Goal: Task Accomplishment & Management: Manage account settings

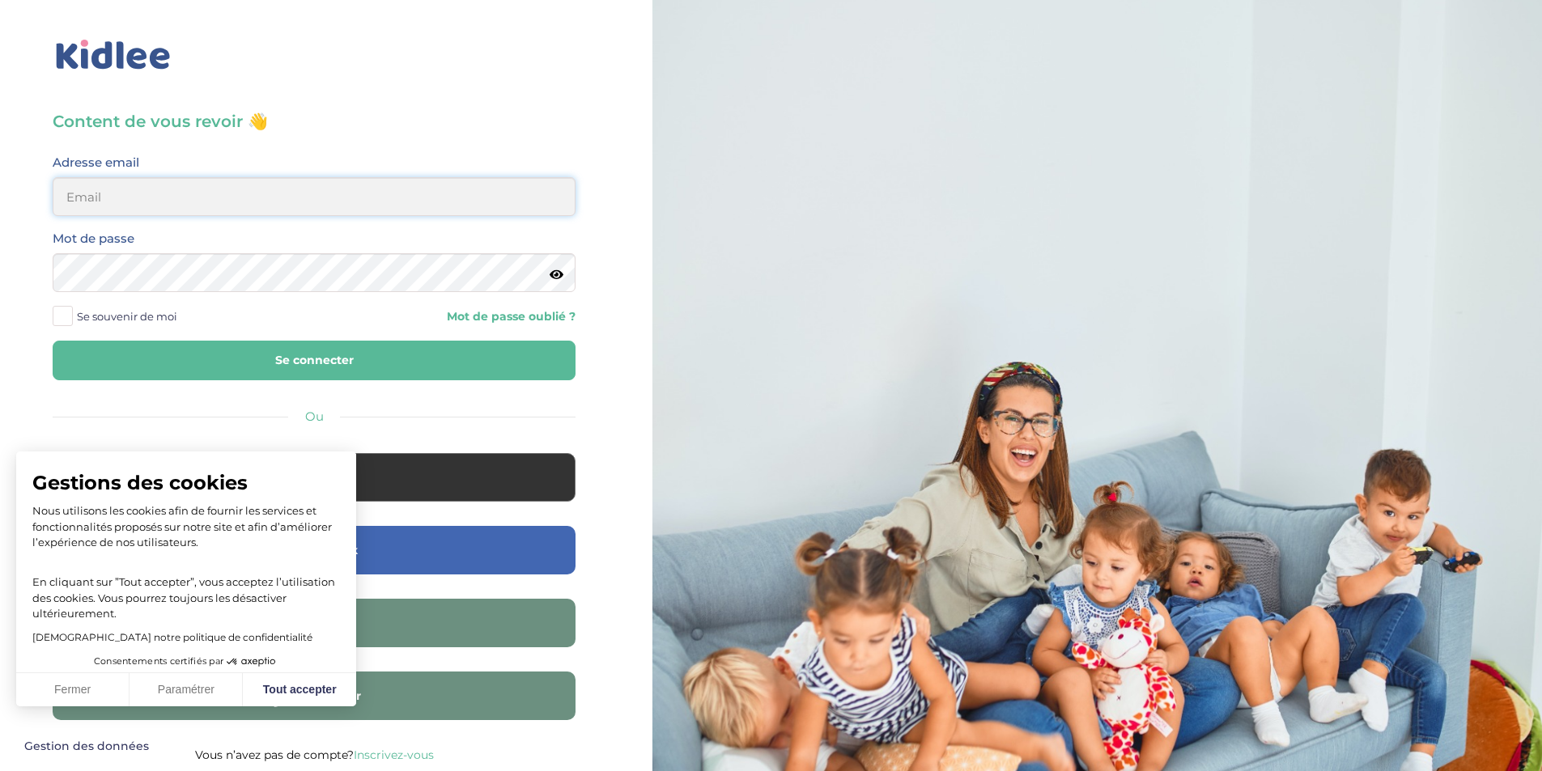
click at [173, 202] on input "email" at bounding box center [314, 196] width 523 height 39
paste input "m_billas@yahoo.com"
type input "m_billas@yahoo.com"
click at [66, 319] on span at bounding box center [63, 316] width 20 height 20
click at [0, 0] on input "Se souvenir de moi" at bounding box center [0, 0] width 0 height 0
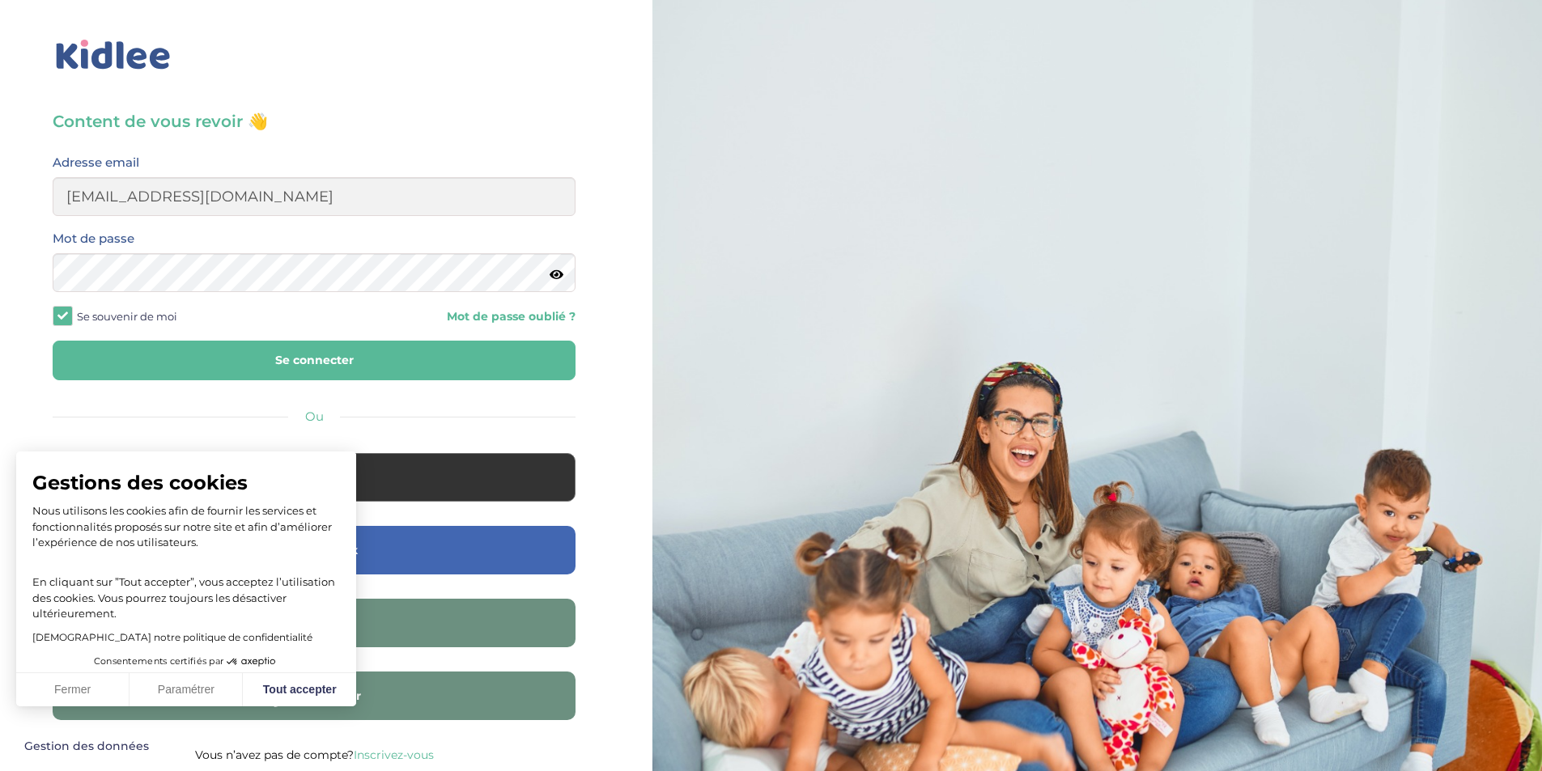
click at [283, 362] on button "Se connecter" at bounding box center [314, 361] width 523 height 40
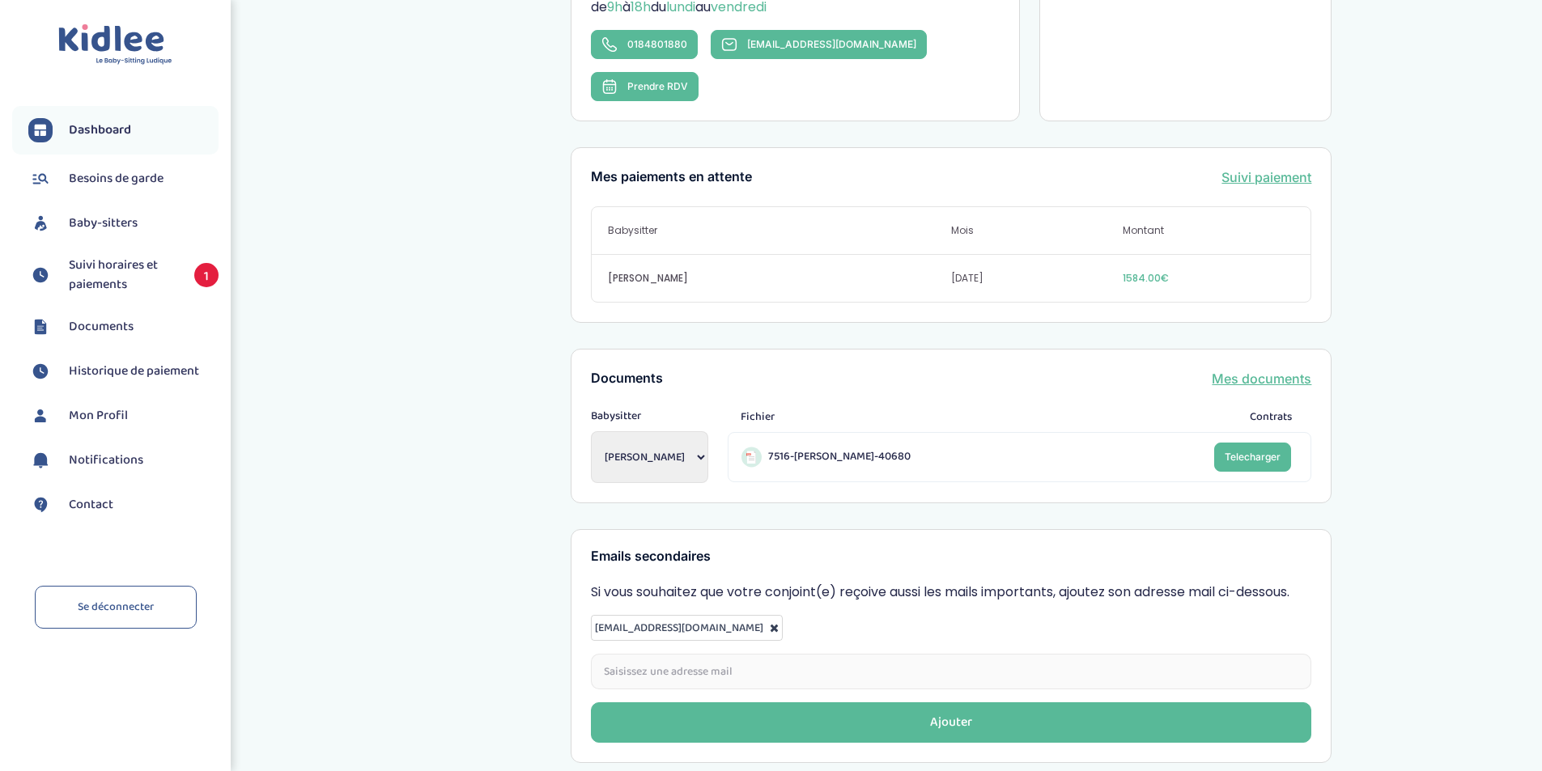
scroll to position [454, 0]
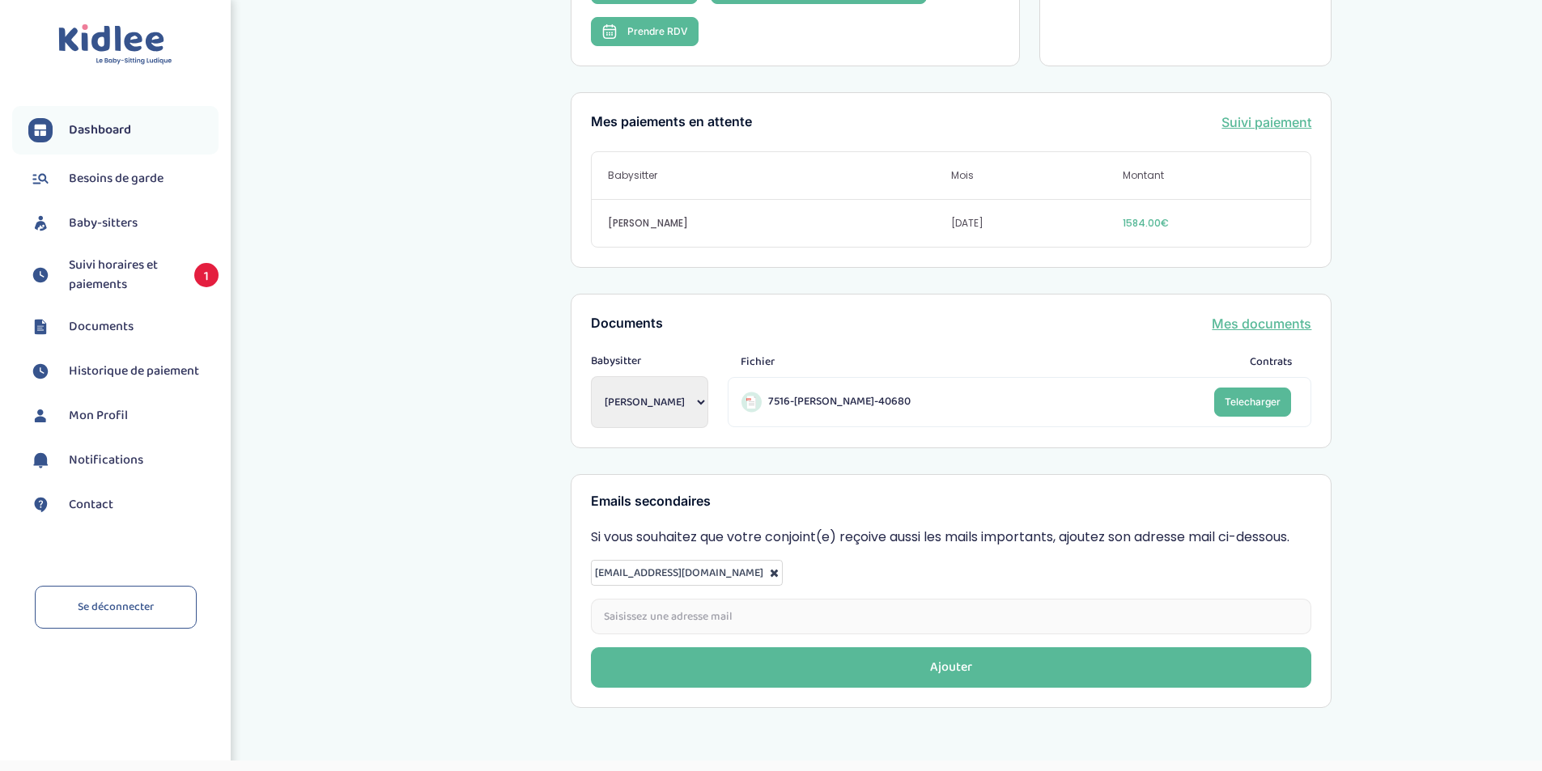
click at [87, 273] on span "Suivi horaires et paiements" at bounding box center [123, 275] width 109 height 39
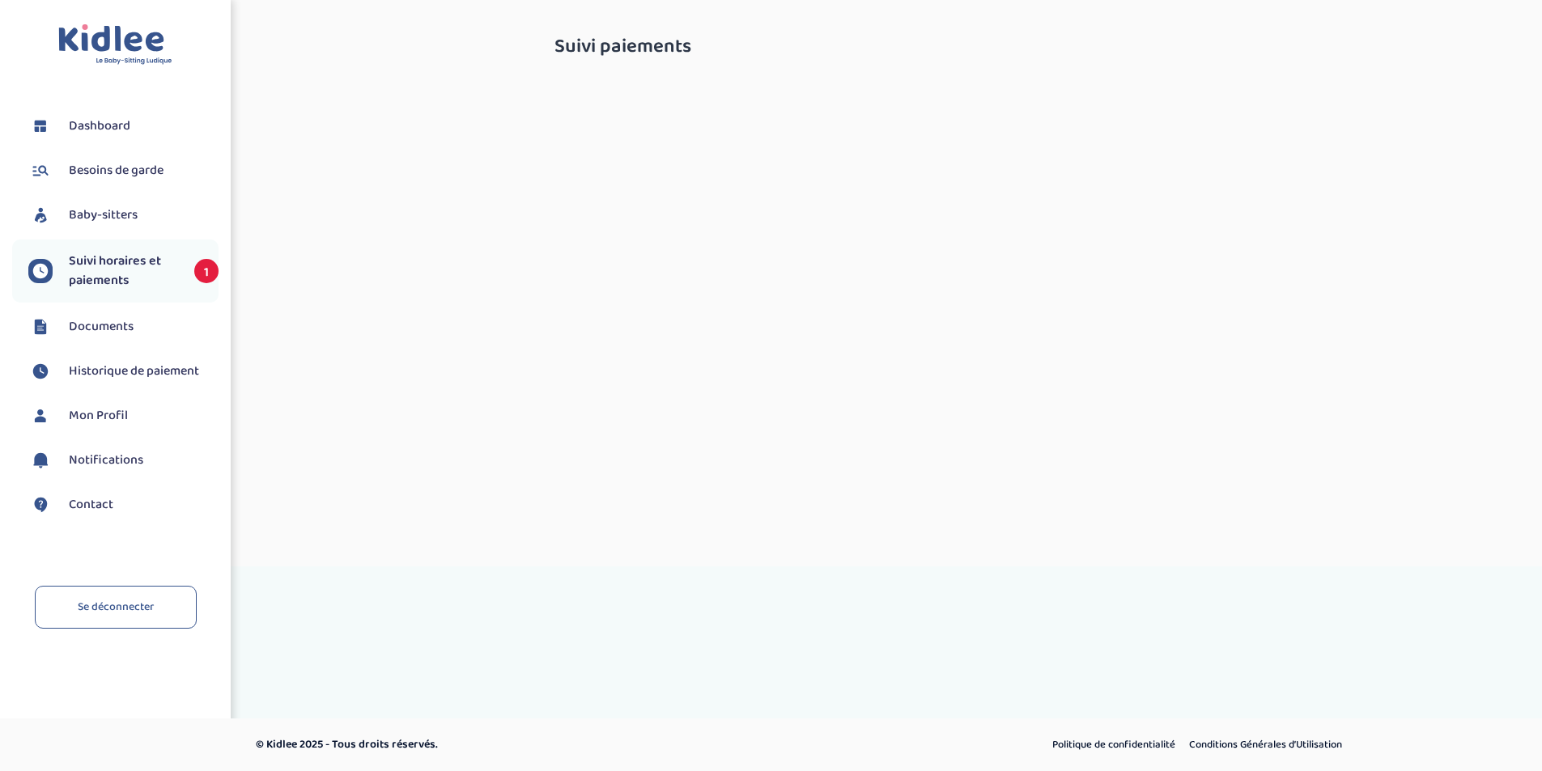
select select "septembre 2025"
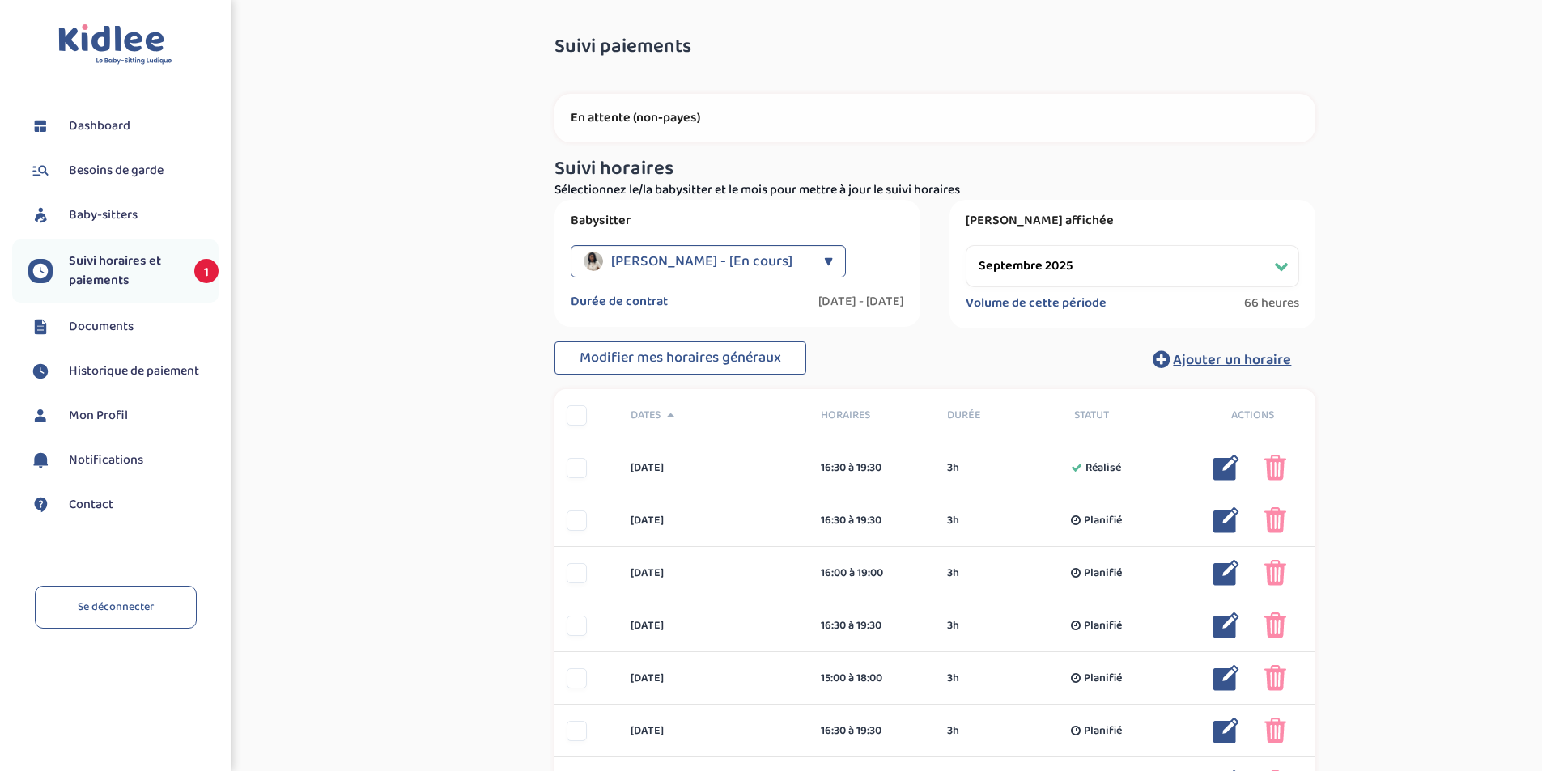
click at [818, 259] on div "Samuel MVUTOZANZAMBI - [En cours] ▼" at bounding box center [708, 261] width 275 height 32
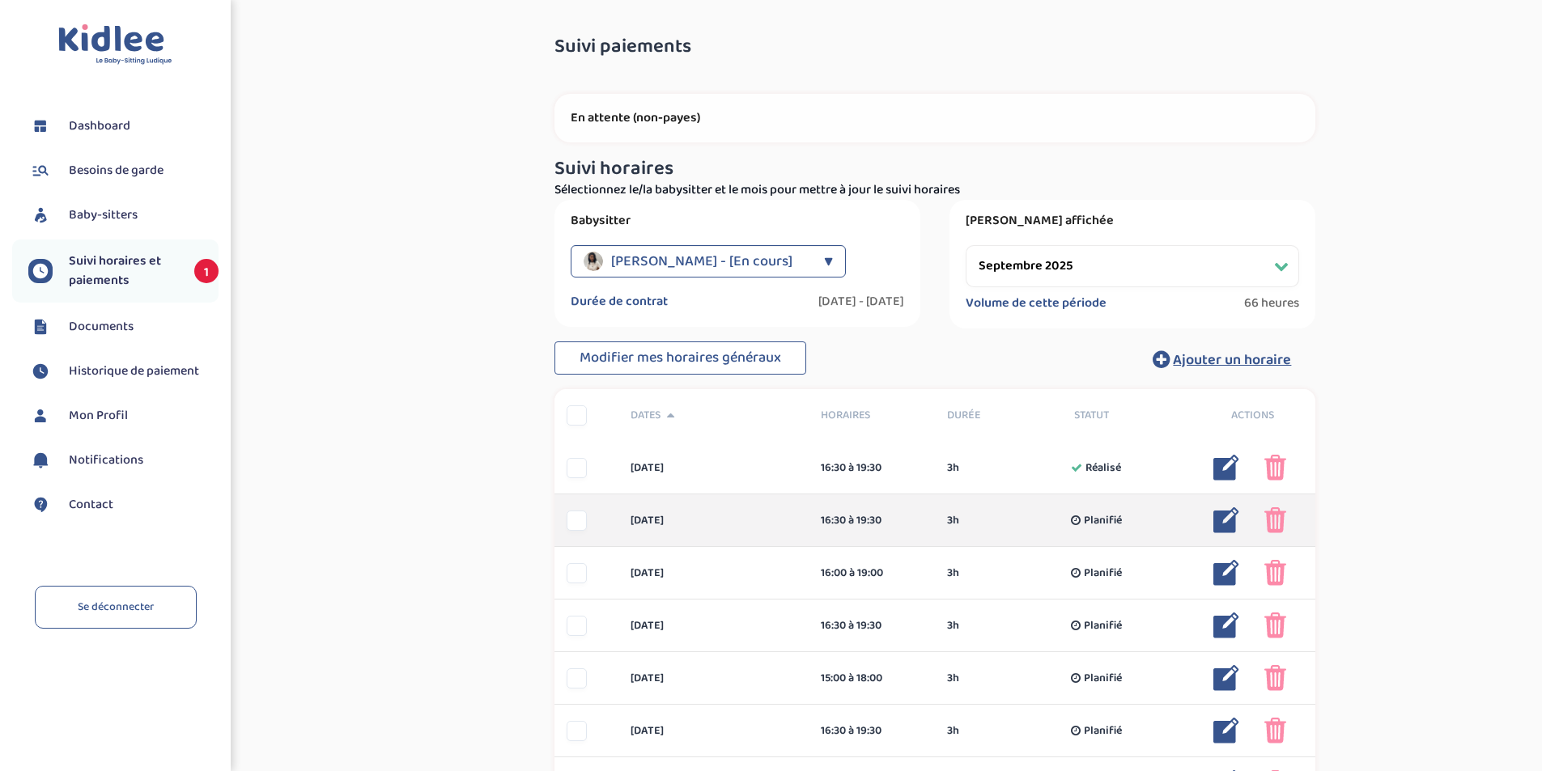
click at [1219, 516] on img at bounding box center [1226, 521] width 26 height 26
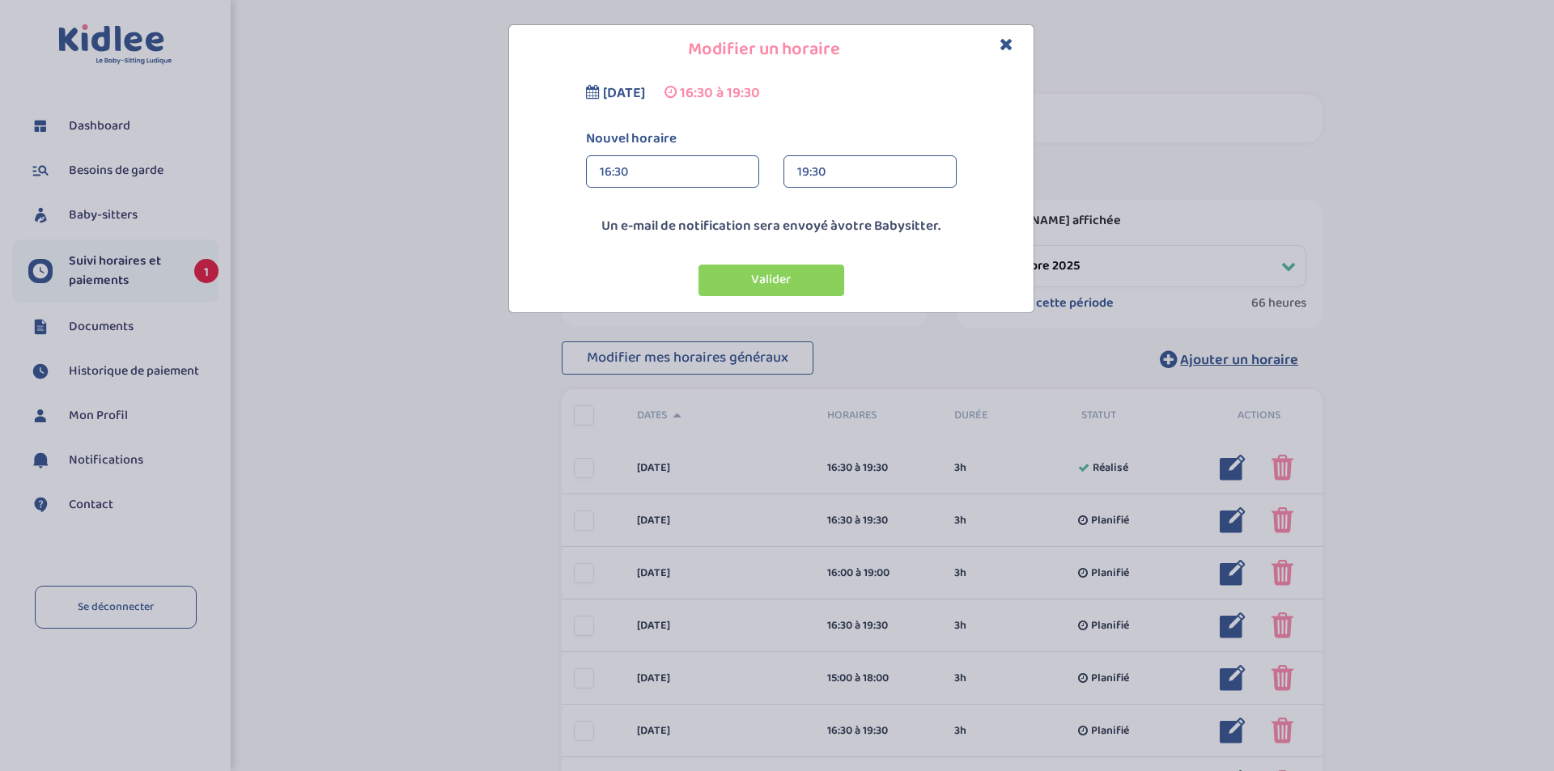
click at [1004, 45] on icon "Close" at bounding box center [1007, 44] width 14 height 17
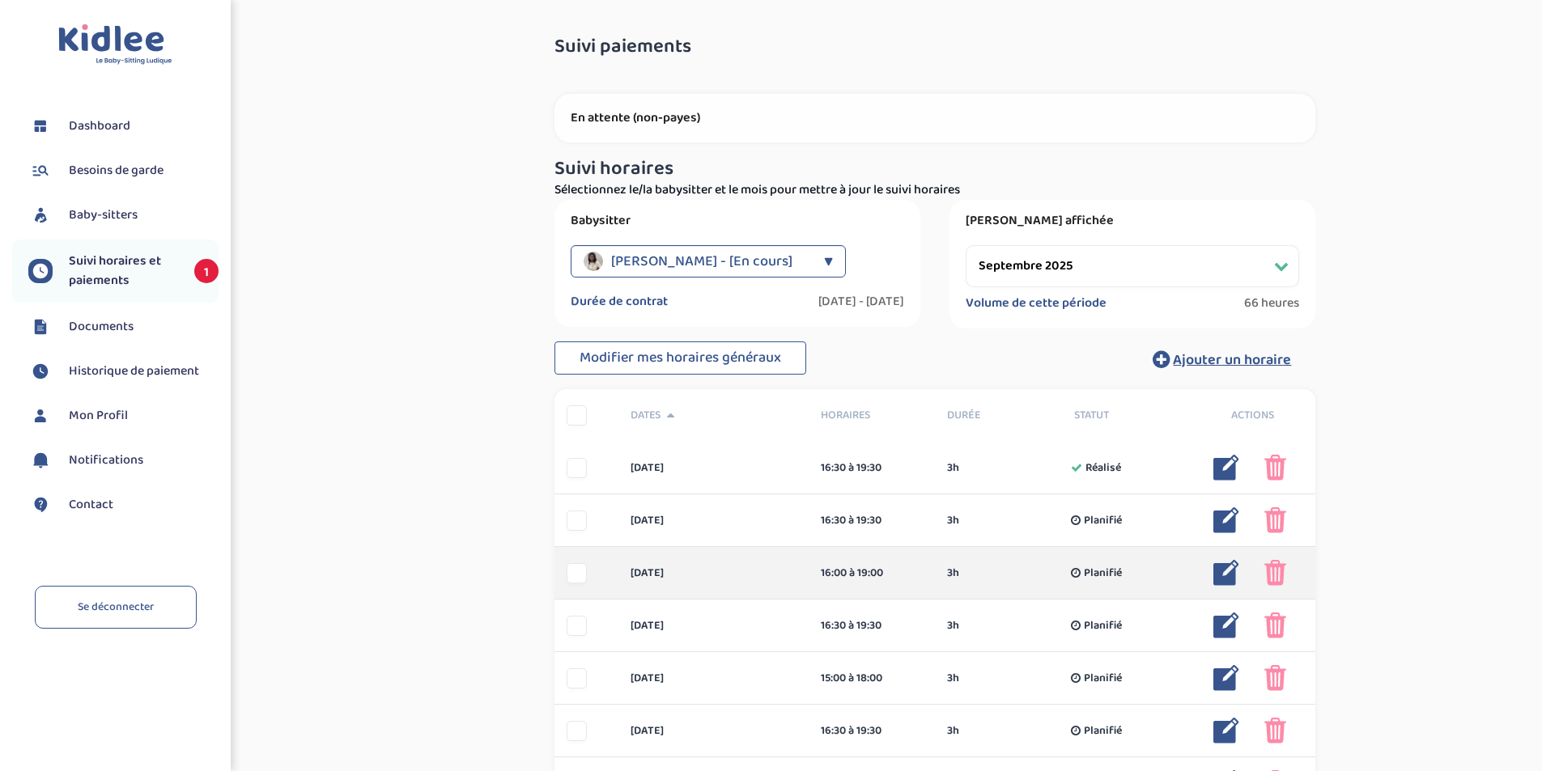
click at [1217, 575] on img at bounding box center [1226, 573] width 26 height 26
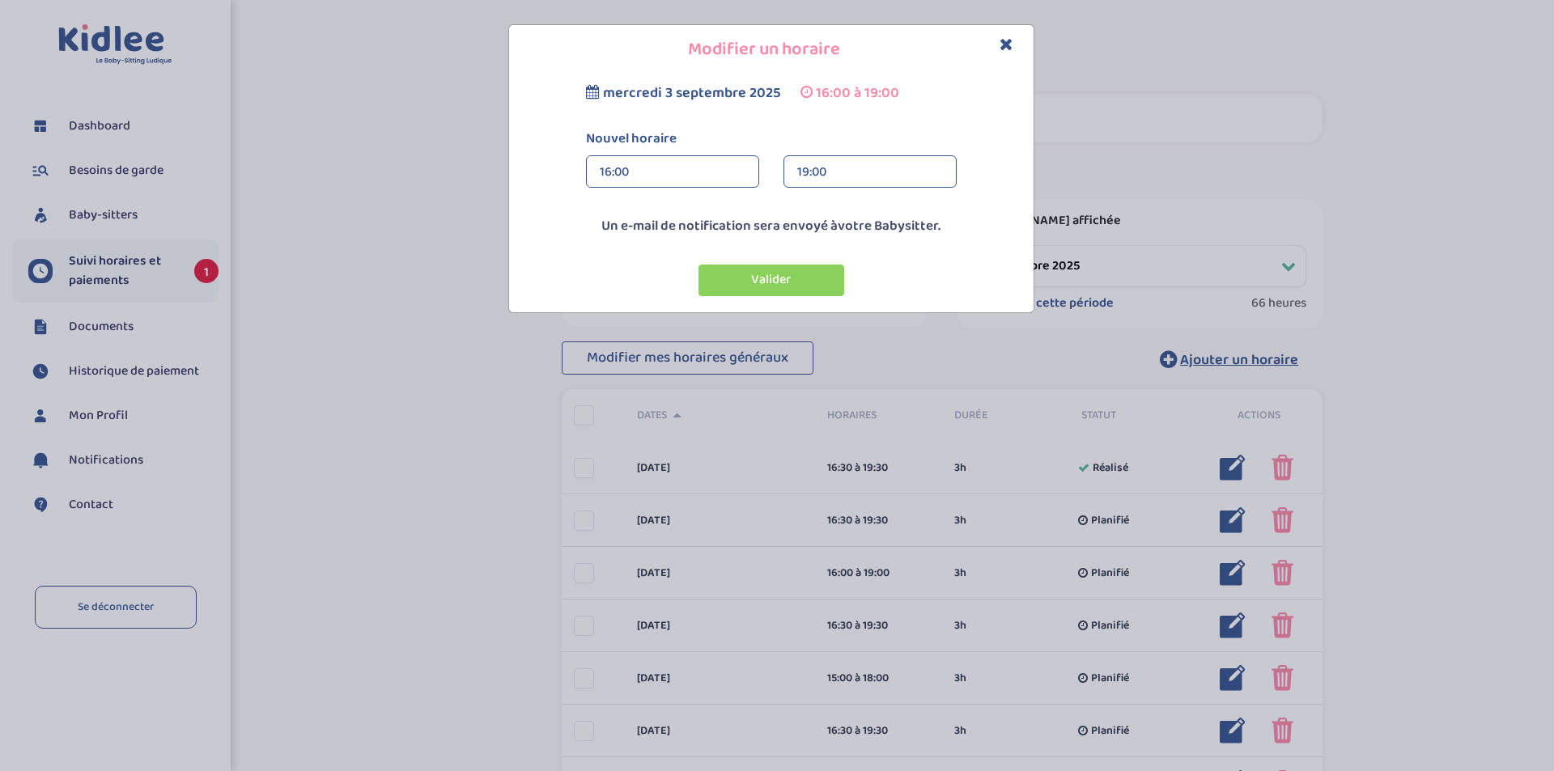
click at [621, 172] on div "16:00" at bounding box center [673, 172] width 146 height 32
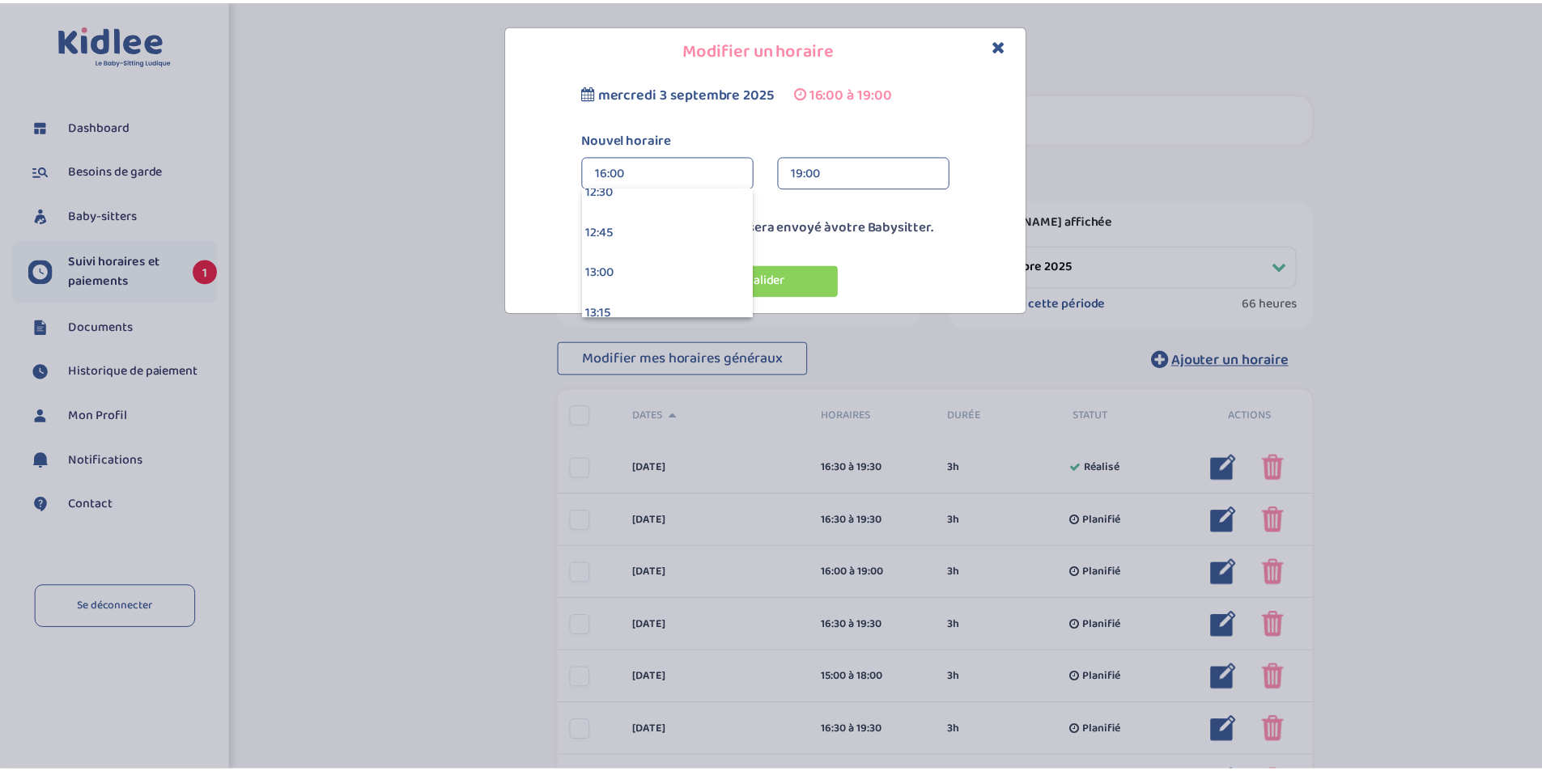
scroll to position [2153, 0]
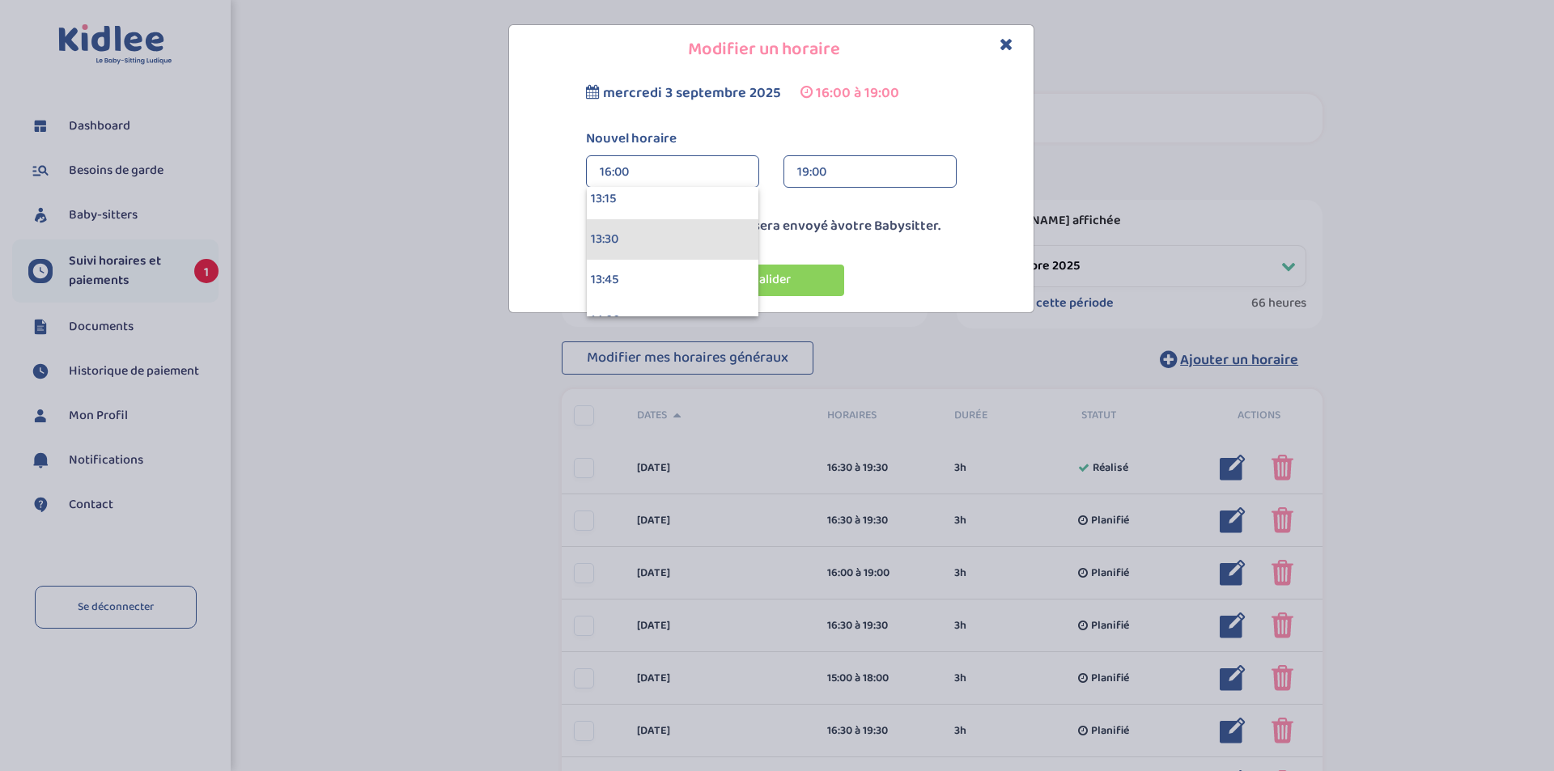
click at [631, 245] on div "13:30" at bounding box center [673, 239] width 172 height 40
click at [786, 270] on button "Valider" at bounding box center [772, 281] width 146 height 32
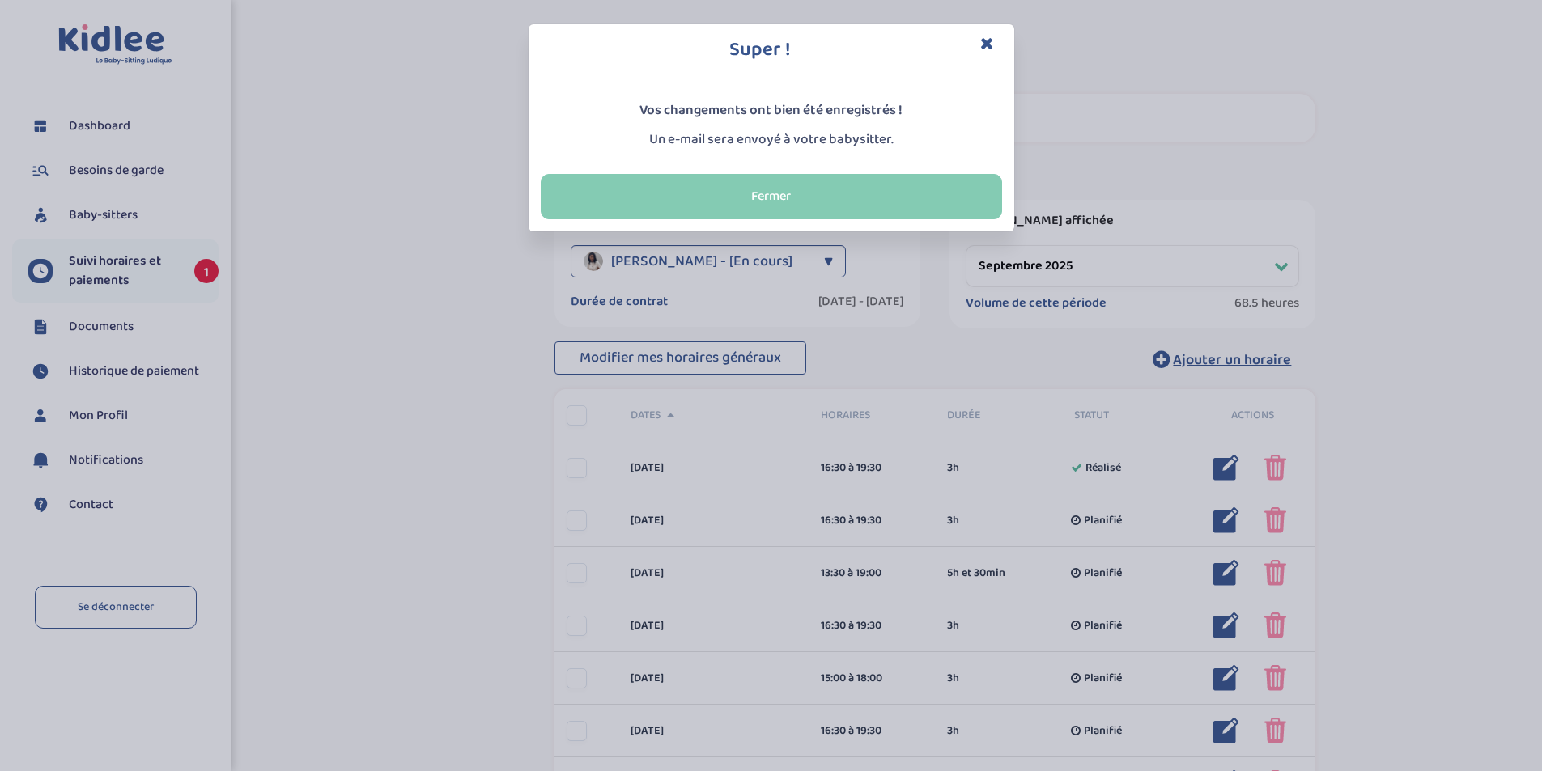
click at [764, 196] on button "Fermer" at bounding box center [771, 196] width 461 height 45
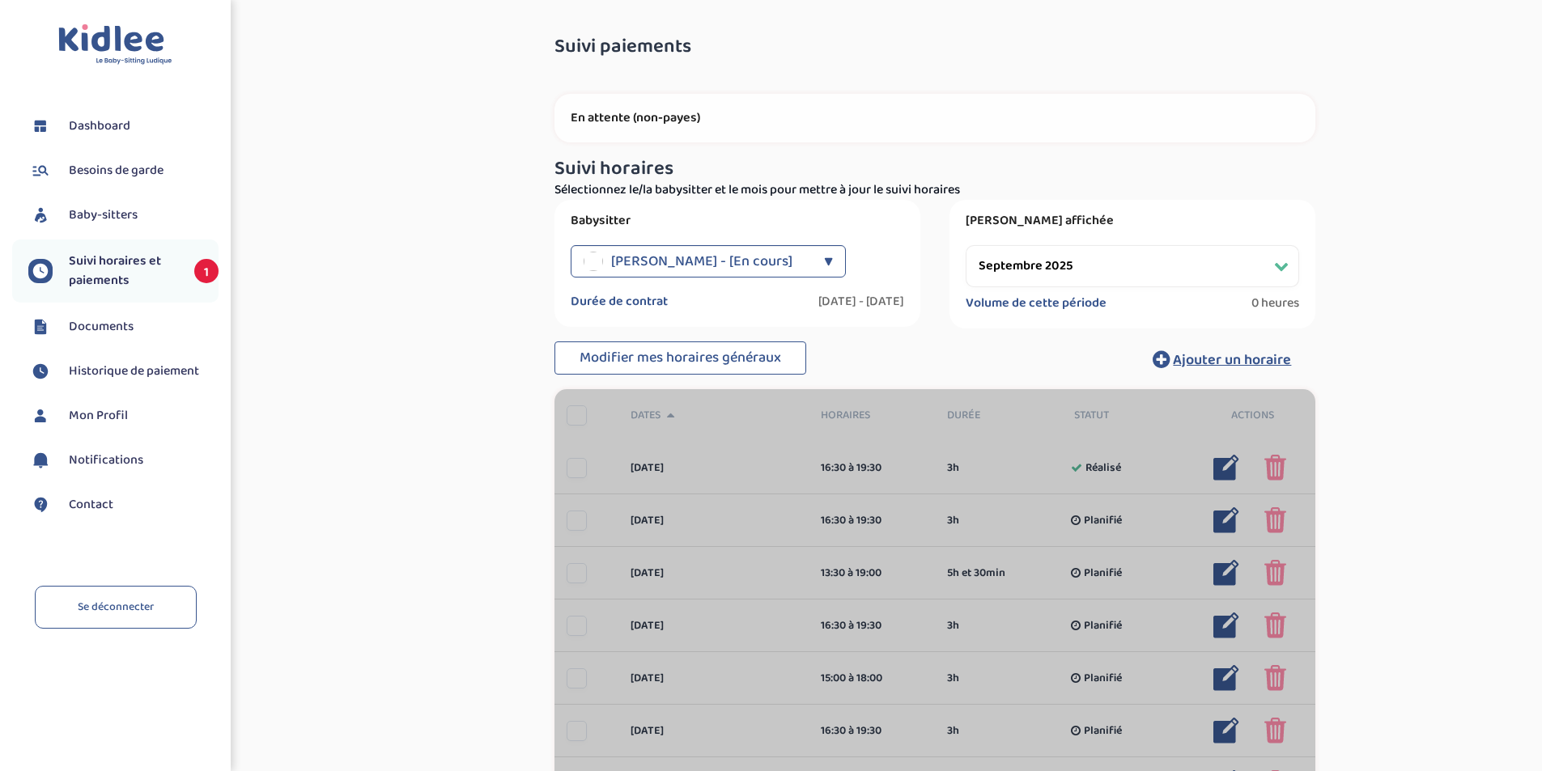
select select "septembre 2025"
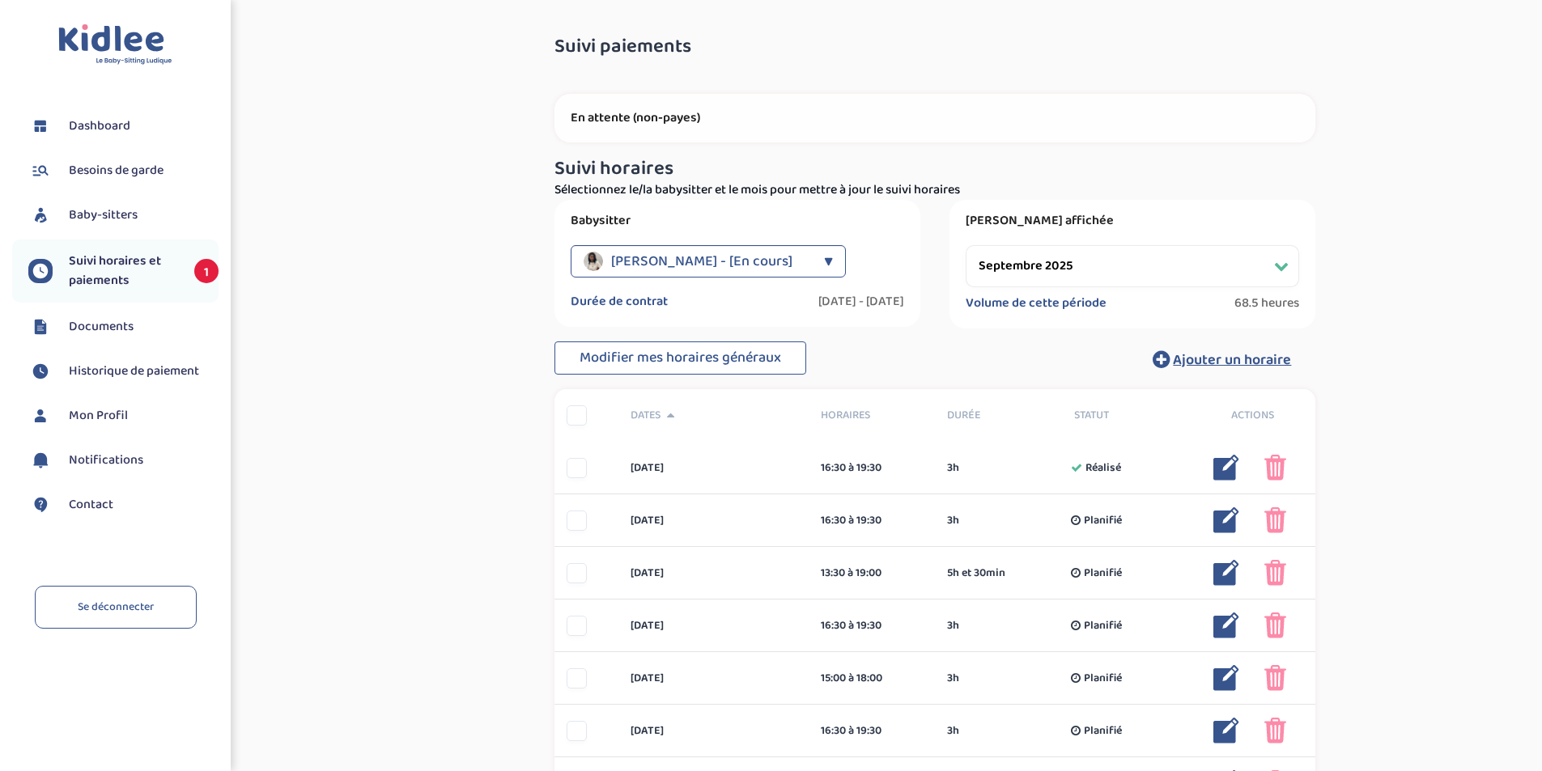
select select "septembre 2025"
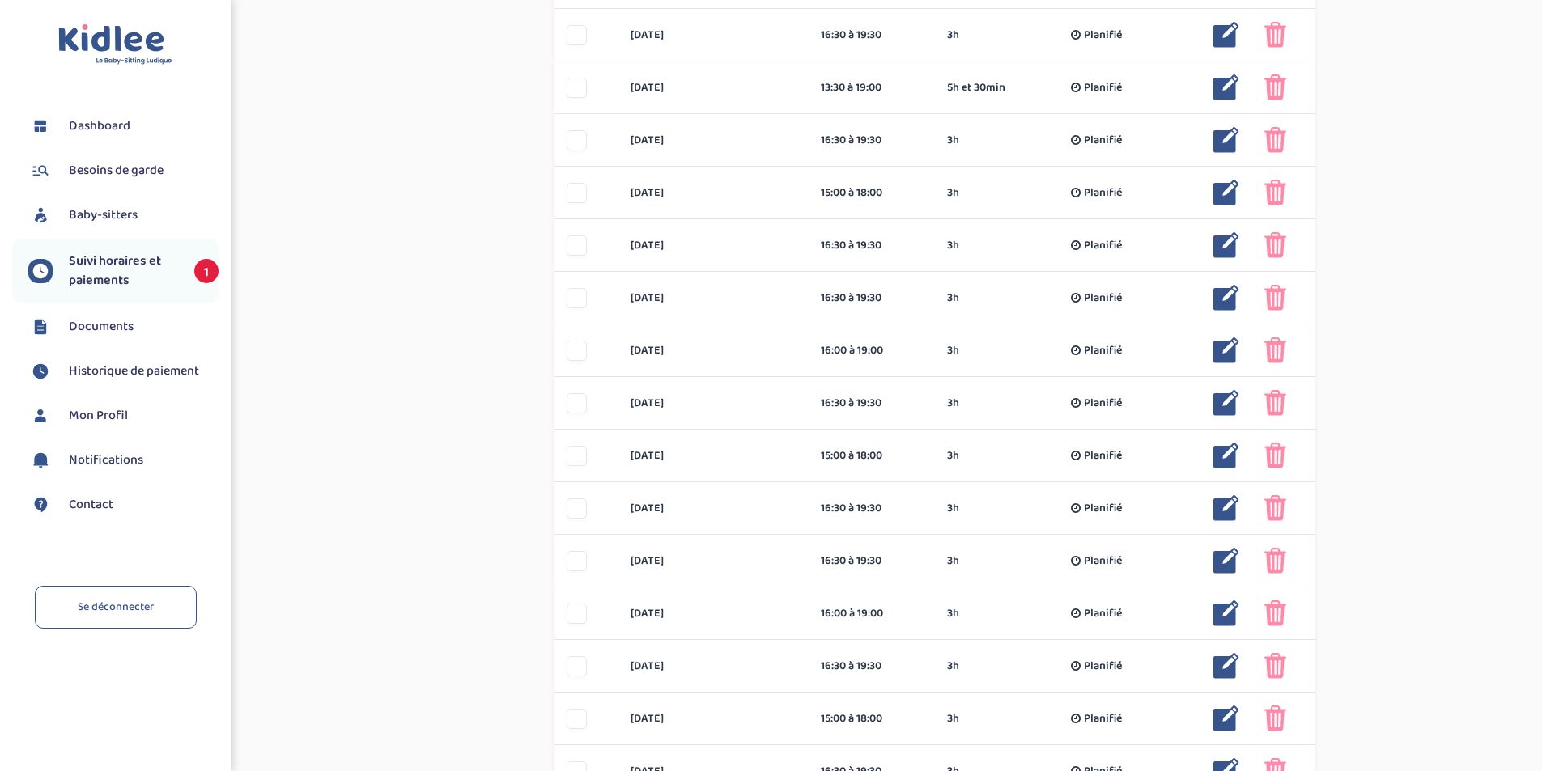
scroll to position [162, 0]
